Goal: Information Seeking & Learning: Learn about a topic

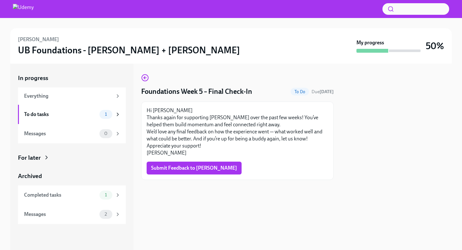
click at [35, 162] on div "In progress Everything To do tasks 1 Messages 0 For later Archived Completed ta…" at bounding box center [72, 149] width 108 height 150
click at [36, 158] on div "For later" at bounding box center [29, 157] width 23 height 8
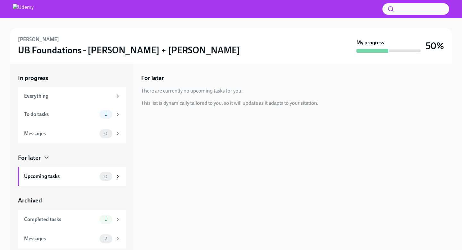
click at [36, 158] on div "For later" at bounding box center [29, 157] width 23 height 8
click at [49, 116] on div "To do tasks" at bounding box center [60, 114] width 73 height 7
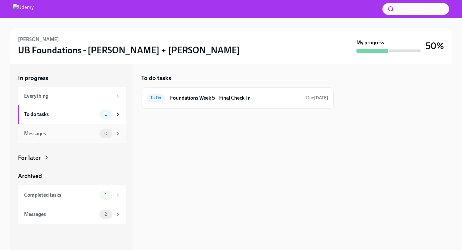
click at [45, 133] on div "Messages" at bounding box center [60, 133] width 73 height 7
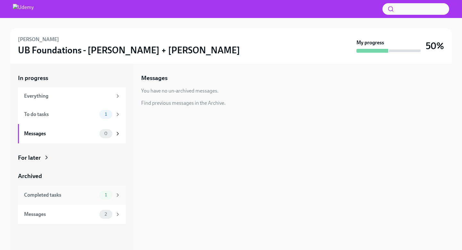
click at [58, 192] on div "Completed tasks" at bounding box center [60, 194] width 73 height 7
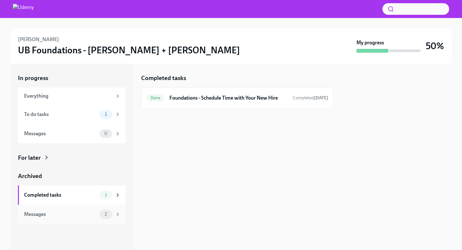
click at [58, 212] on div "Messages" at bounding box center [60, 214] width 73 height 7
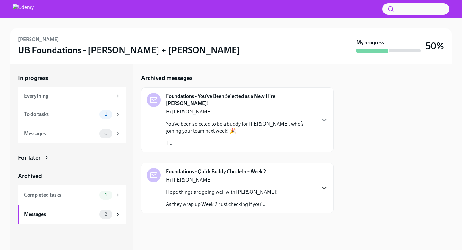
click at [325, 184] on icon "button" at bounding box center [325, 188] width 8 height 8
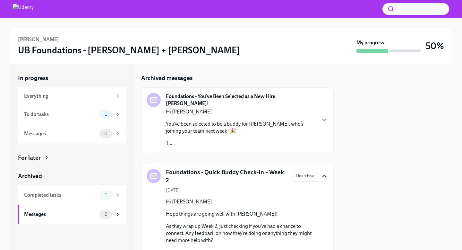
click at [309, 109] on div "Hi [PERSON_NAME] You’ve been selected to be a buddy for [PERSON_NAME], who’s jo…" at bounding box center [241, 127] width 150 height 39
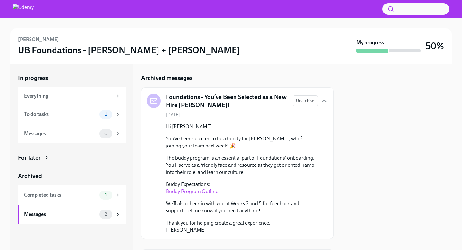
click at [197, 190] on link "Buddy Program Outline" at bounding box center [192, 191] width 52 height 6
